Goal: Information Seeking & Learning: Learn about a topic

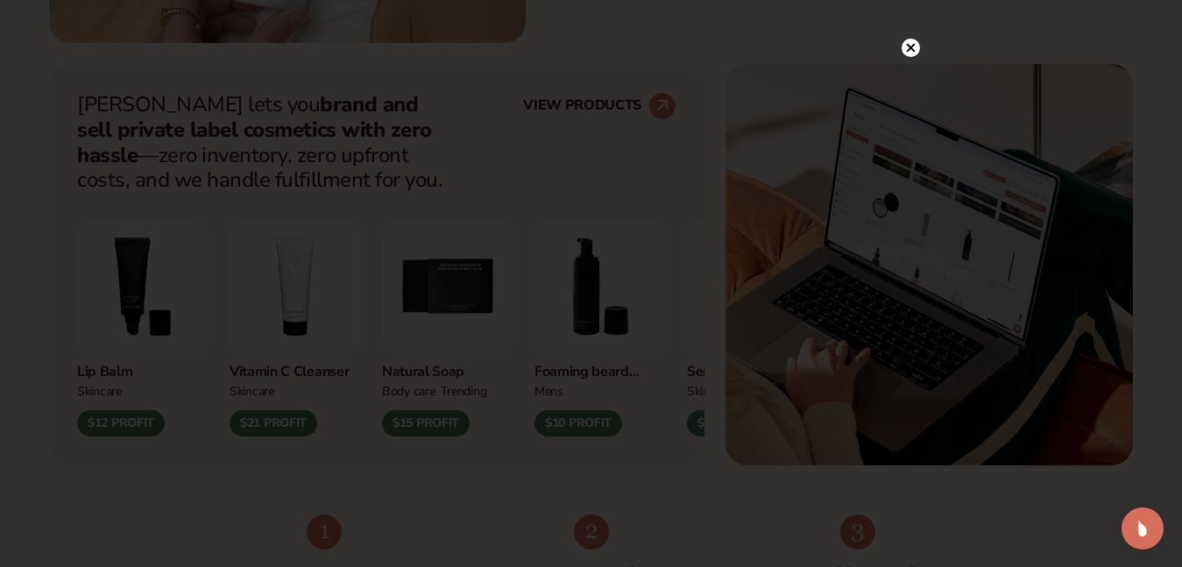
scroll to position [701, 0]
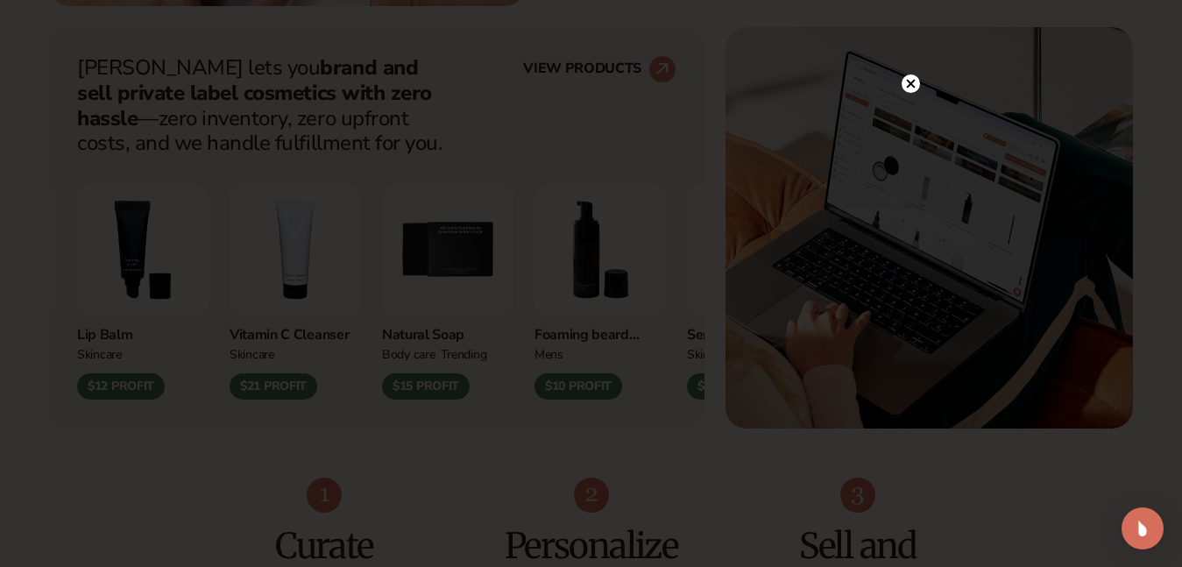
click at [908, 82] on icon at bounding box center [910, 84] width 9 height 9
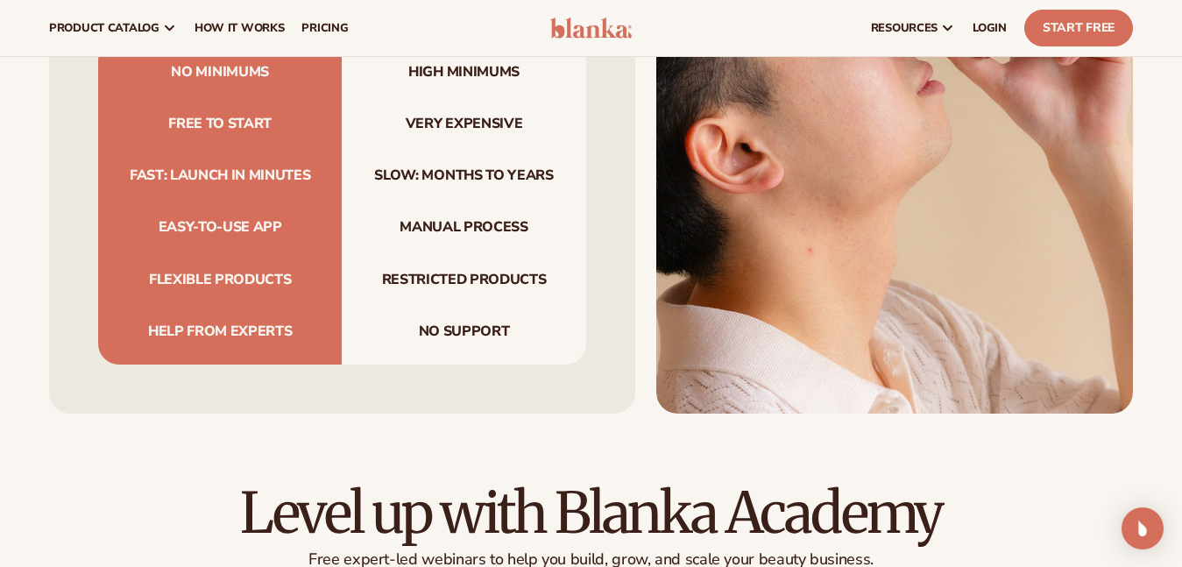
scroll to position [5433, 0]
click at [308, 30] on span "pricing" at bounding box center [324, 28] width 46 height 14
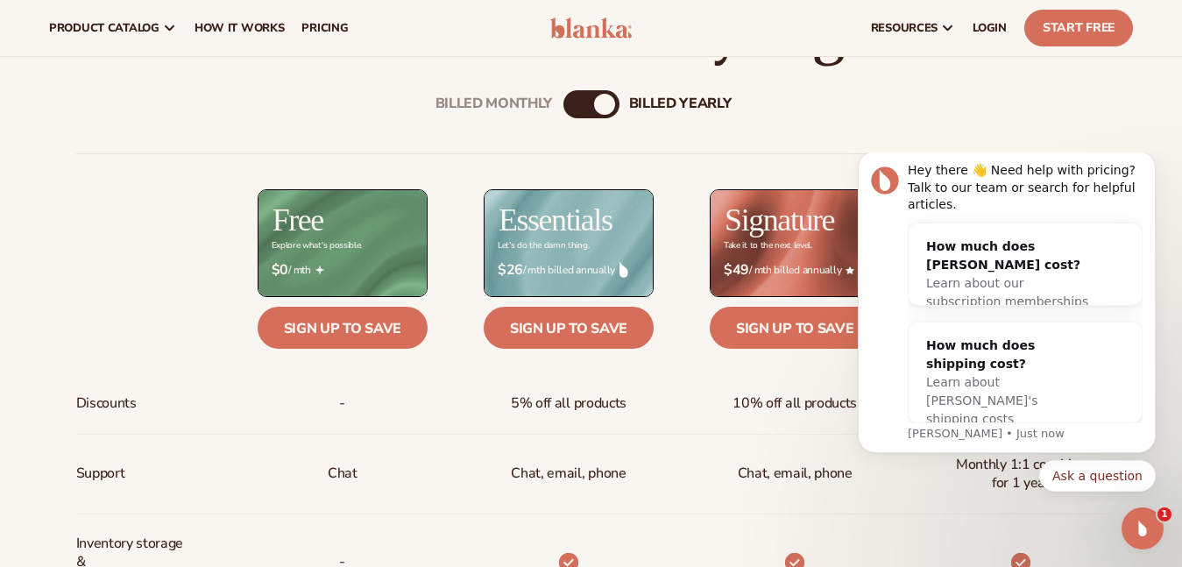
scroll to position [488, 0]
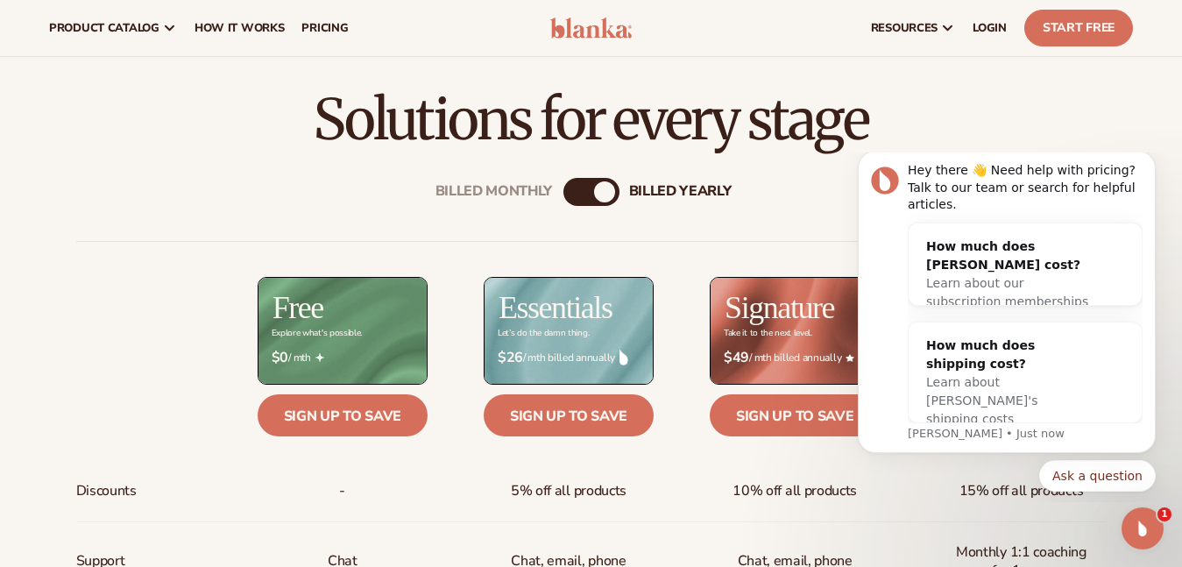
click at [599, 188] on div "billed Yearly" at bounding box center [604, 191] width 21 height 21
click at [599, 185] on div "billed Yearly" at bounding box center [604, 191] width 21 height 21
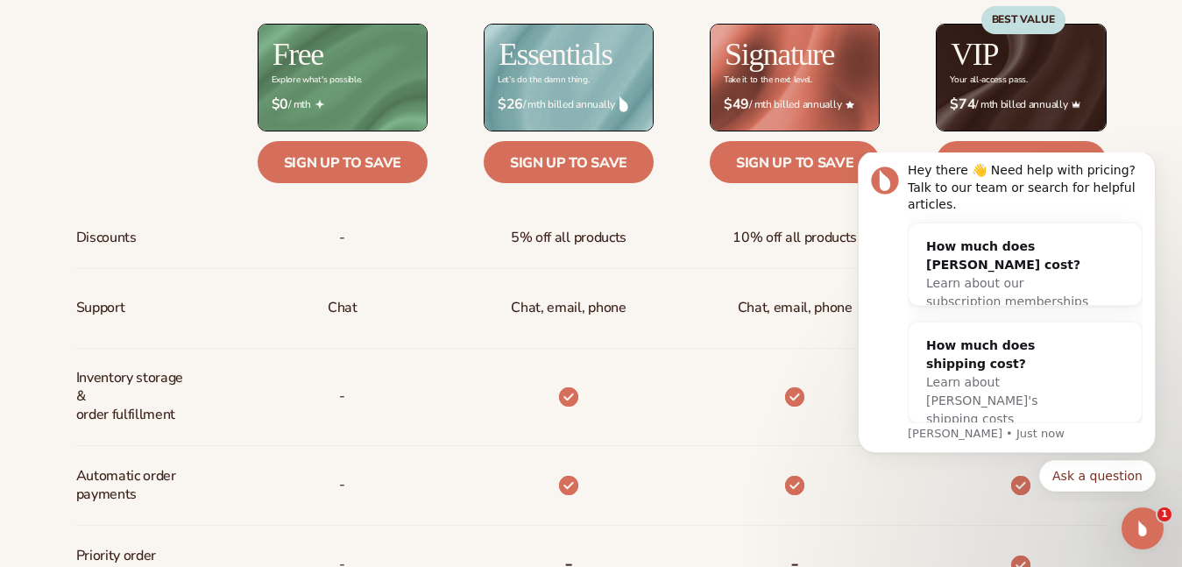
scroll to position [751, 0]
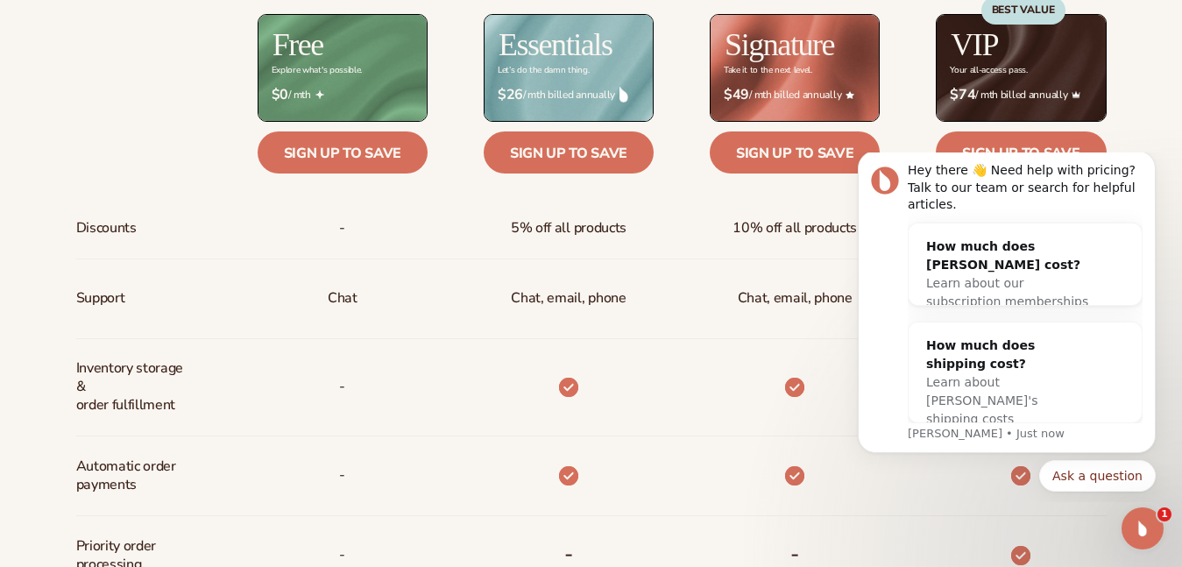
click at [1149, 137] on div "Billed Monthly billed Yearly Billed Monthly billed Yearly Discounts Support Inv…" at bounding box center [591, 477] width 1129 height 1180
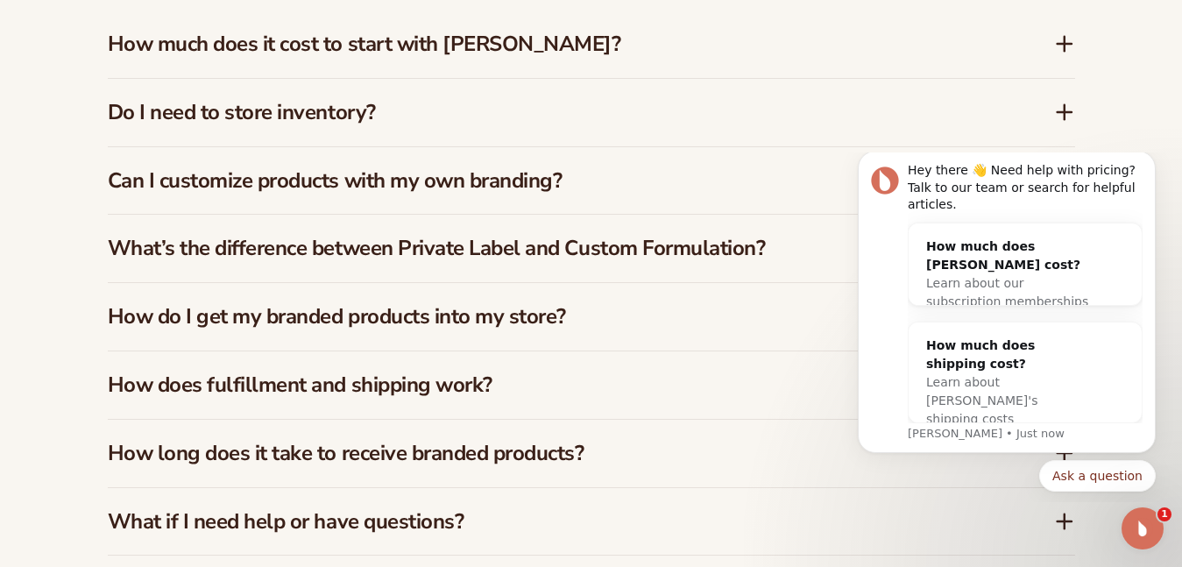
scroll to position [2854, 0]
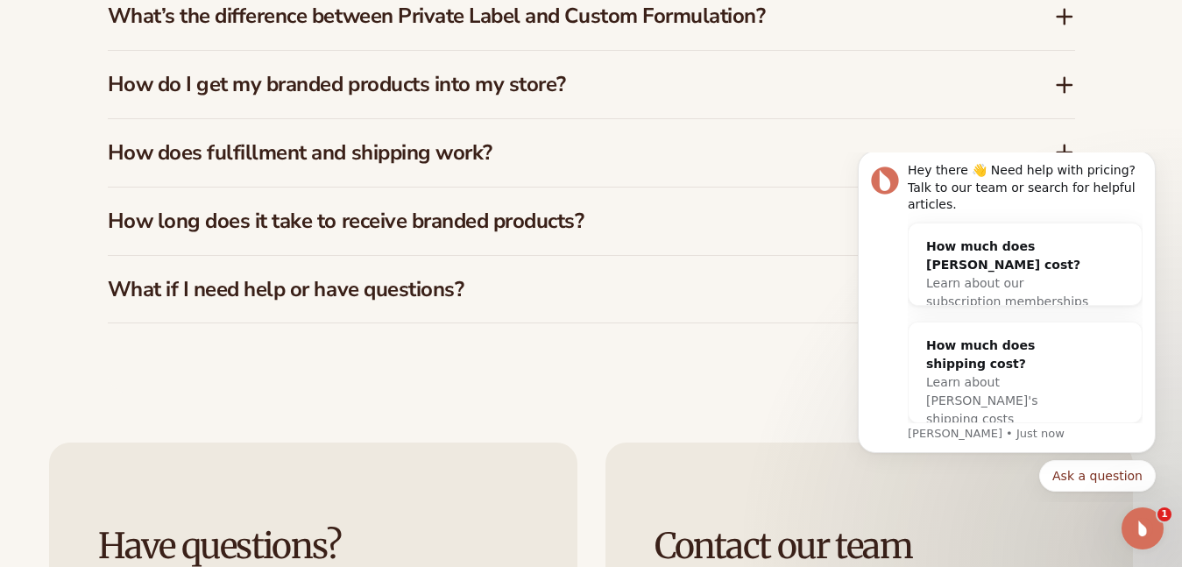
click at [472, 278] on h3 "What if I need help or have questions?" at bounding box center [555, 289] width 894 height 25
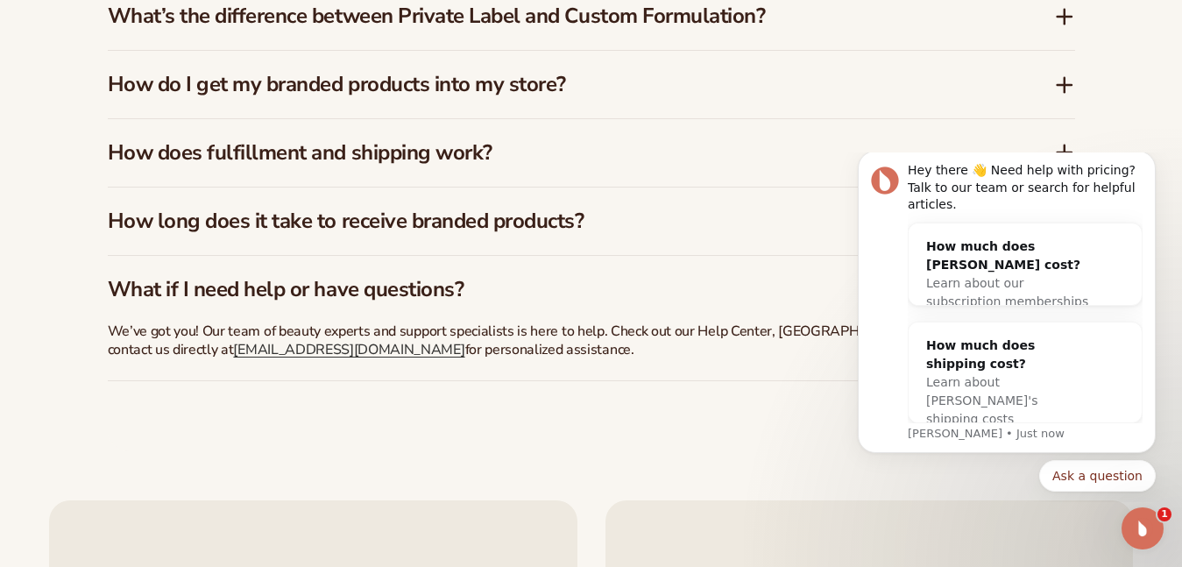
click at [483, 209] on h3 "How long does it take to receive branded products?" at bounding box center [555, 221] width 894 height 25
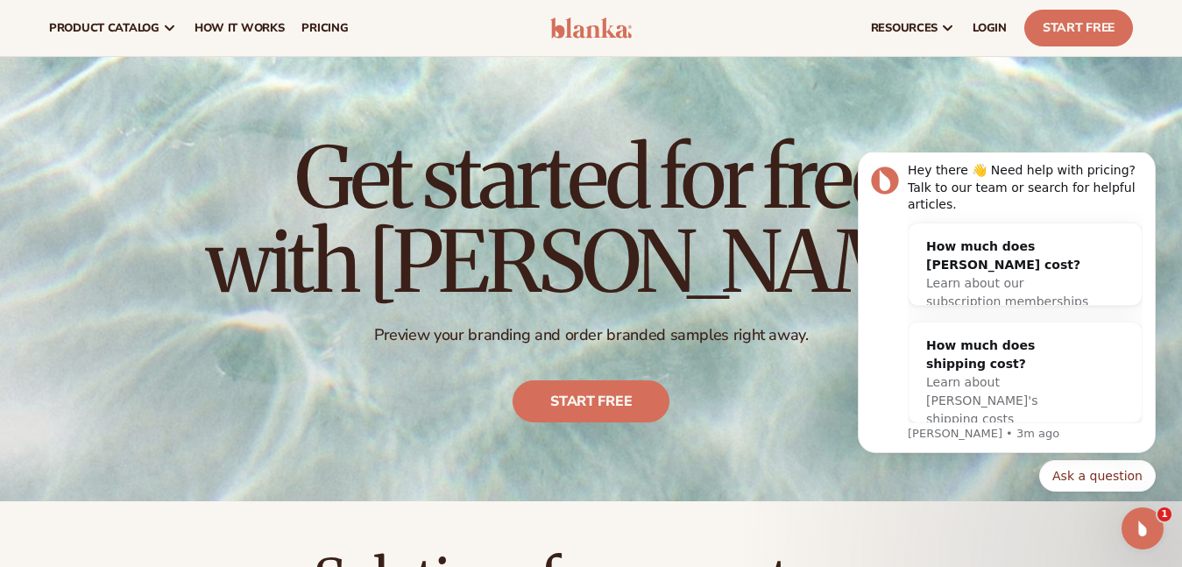
scroll to position [0, 0]
